Goal: Information Seeking & Learning: Understand process/instructions

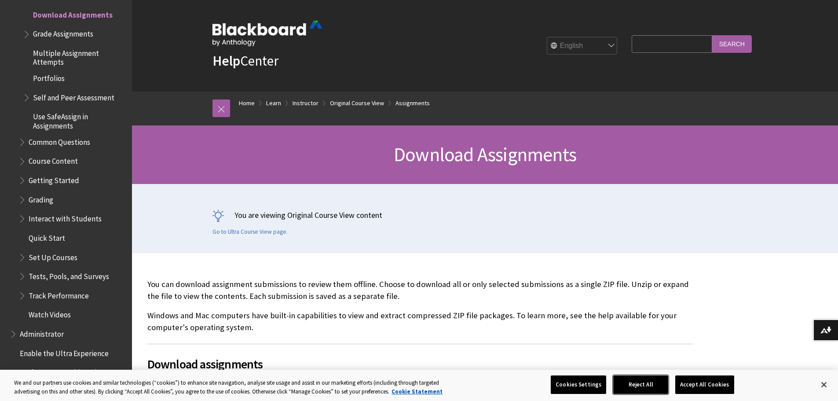
click at [650, 384] on button "Reject All" at bounding box center [640, 384] width 55 height 18
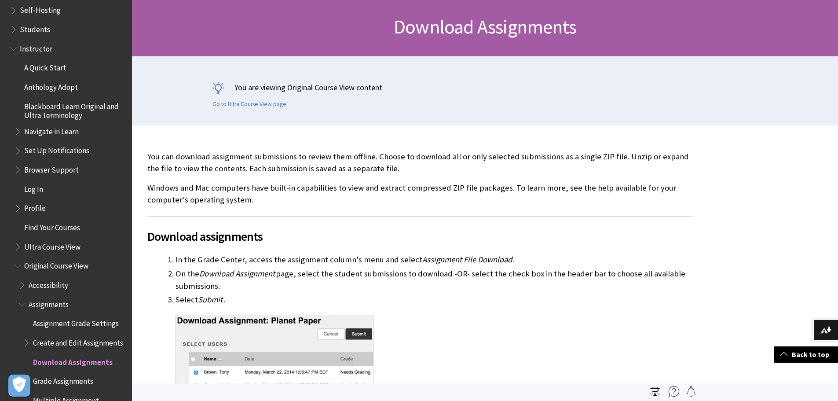
scroll to position [836, 0]
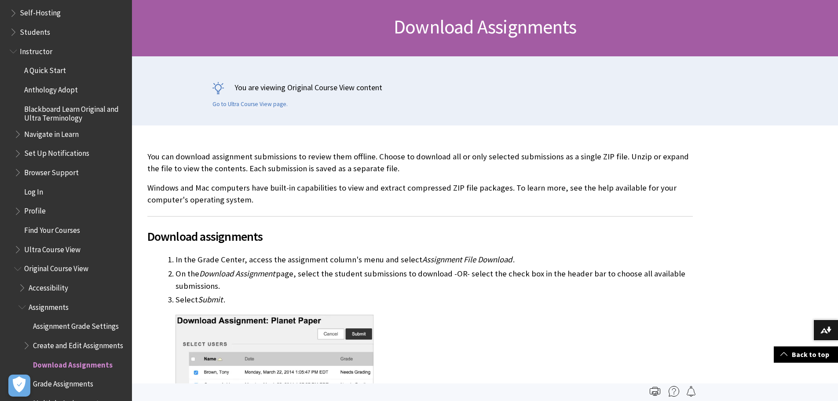
click at [69, 248] on span "Ultra Course View" at bounding box center [52, 248] width 56 height 12
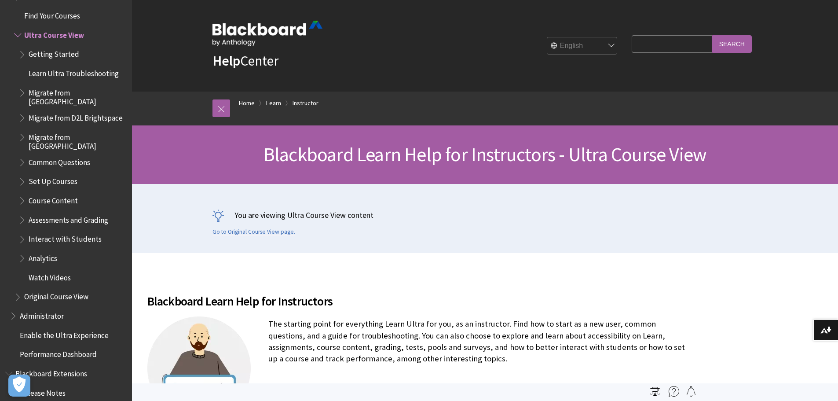
scroll to position [1064, 0]
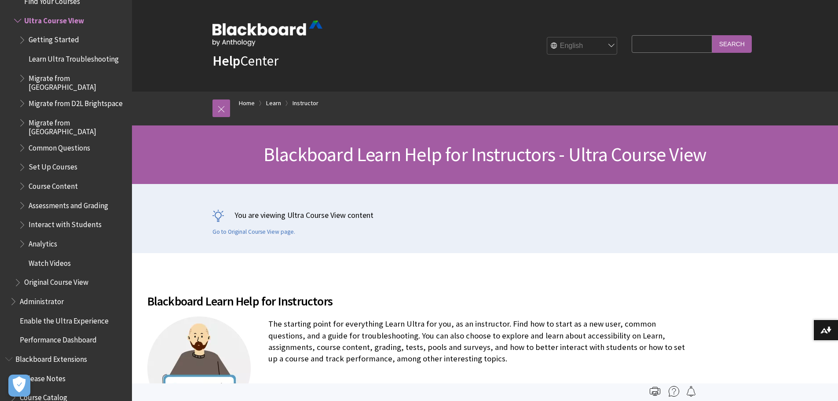
click at [89, 199] on span "Assessments and Grading" at bounding box center [69, 204] width 80 height 12
click at [89, 199] on span "Assessments and Grading" at bounding box center [72, 204] width 87 height 12
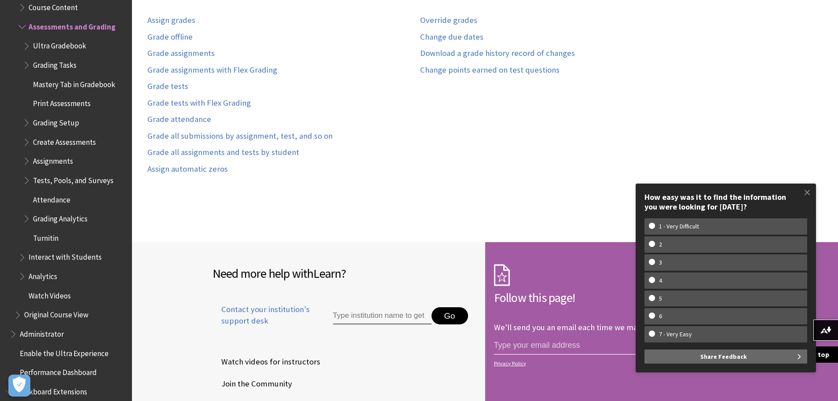
scroll to position [870, 0]
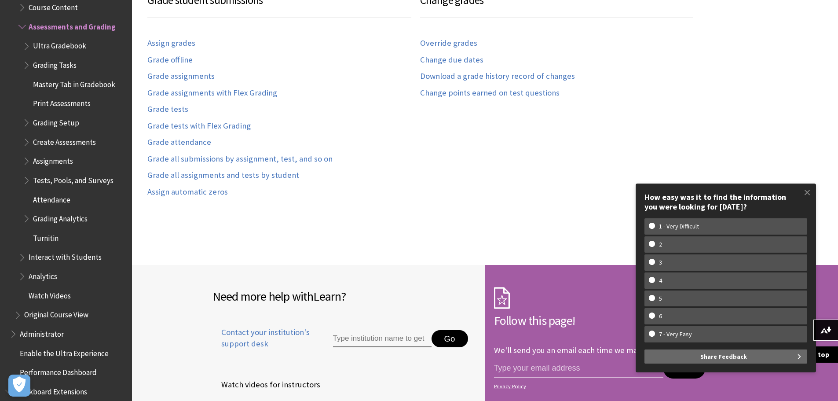
click at [65, 41] on span "Ultra Gradebook" at bounding box center [59, 45] width 53 height 12
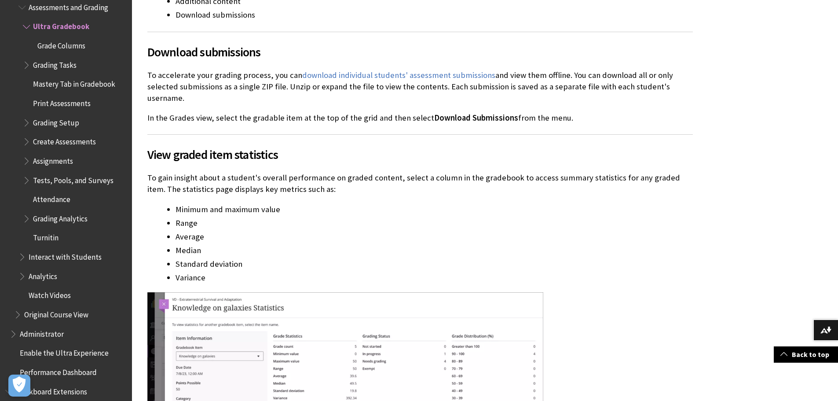
scroll to position [4354, 0]
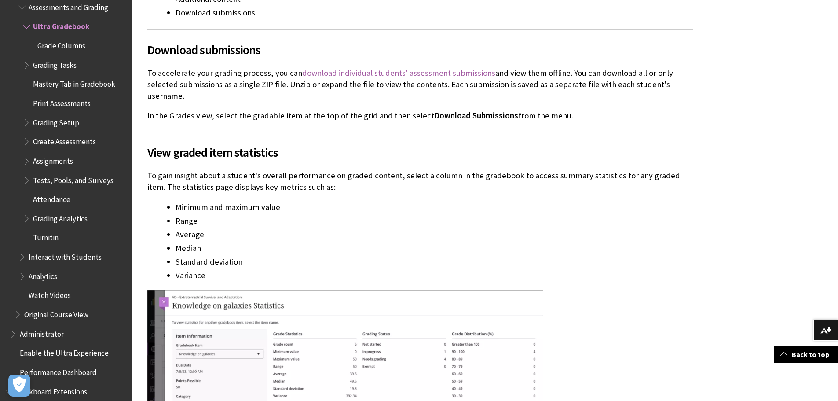
click at [373, 75] on link "download individual students' assessment submissions" at bounding box center [398, 73] width 193 height 11
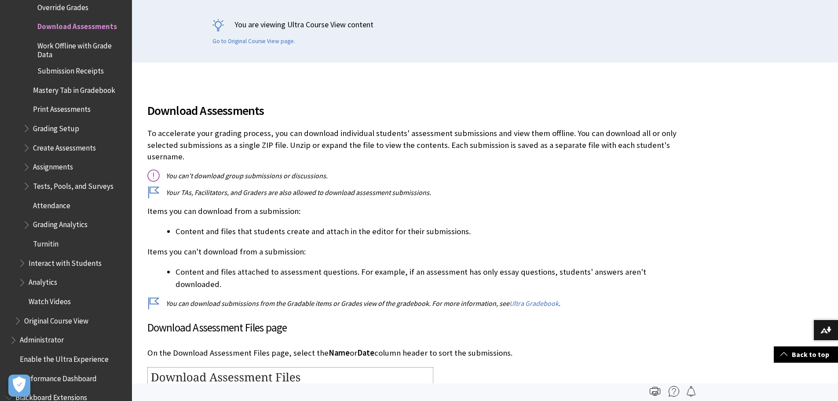
scroll to position [176, 0]
